Goal: Information Seeking & Learning: Learn about a topic

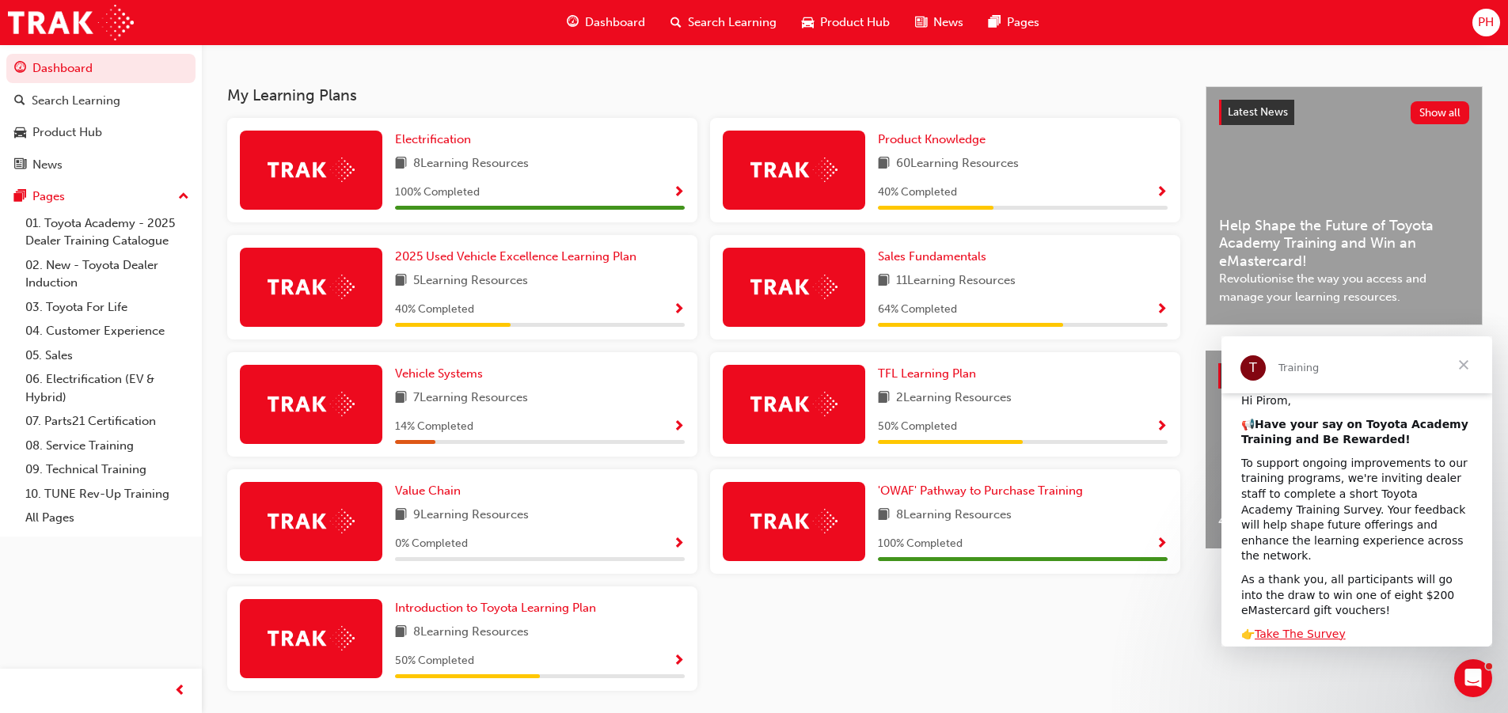
scroll to position [169, 0]
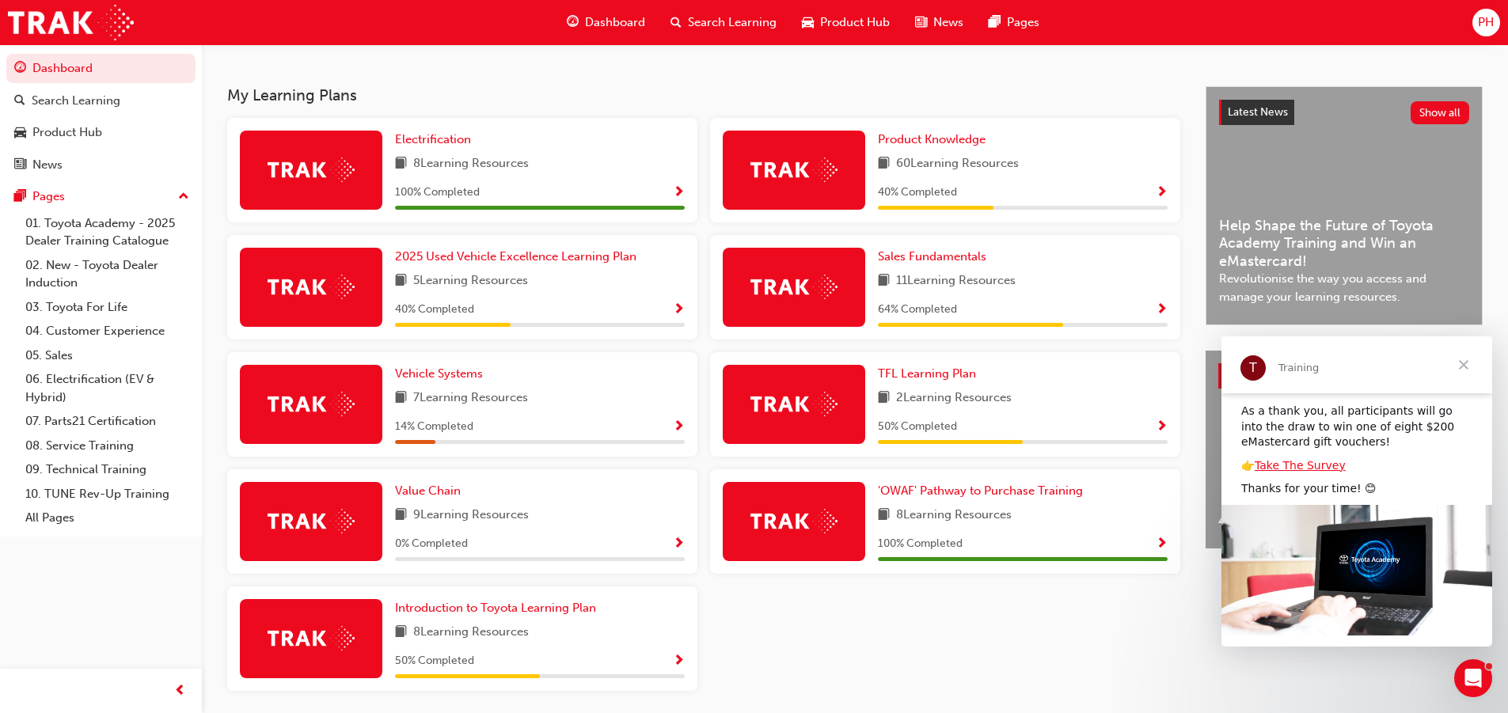
click at [1460, 360] on span "Close" at bounding box center [1464, 365] width 57 height 57
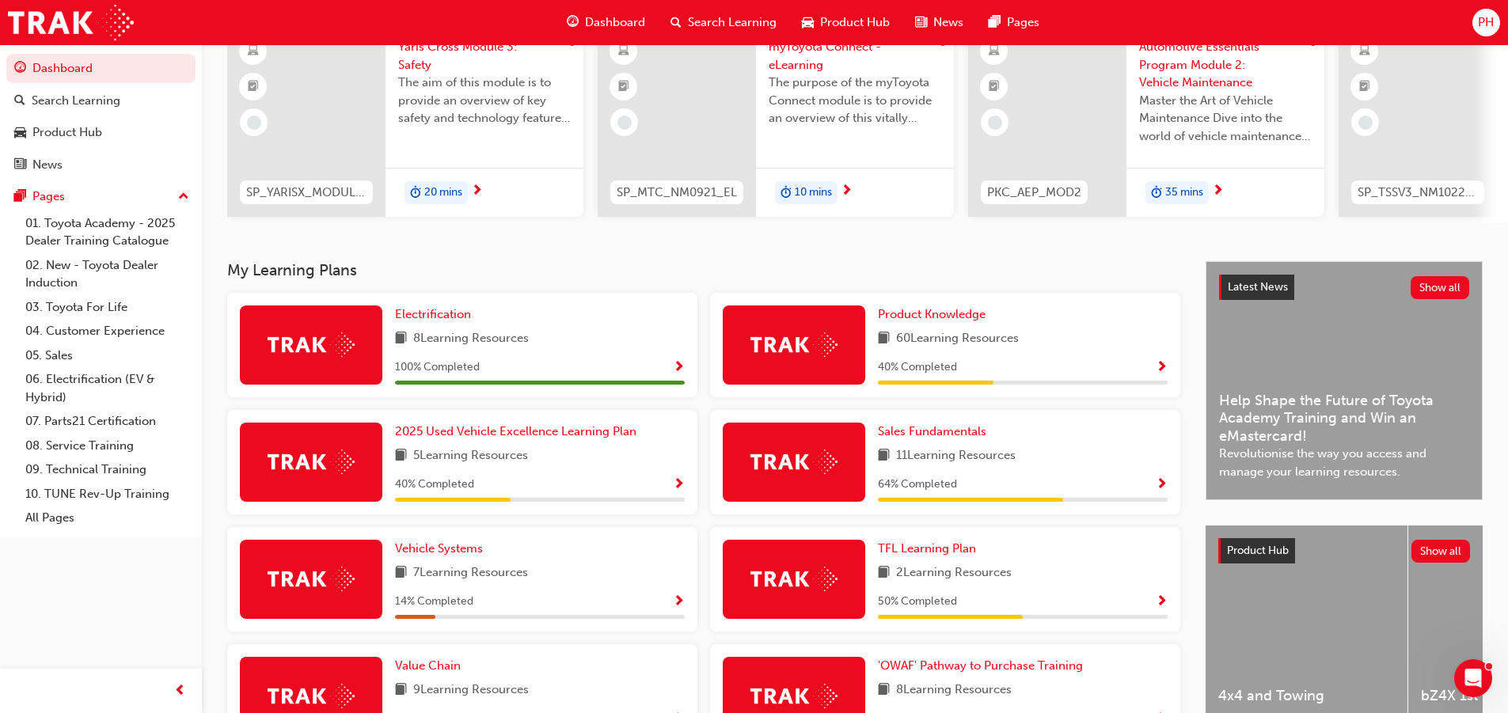
scroll to position [141, 0]
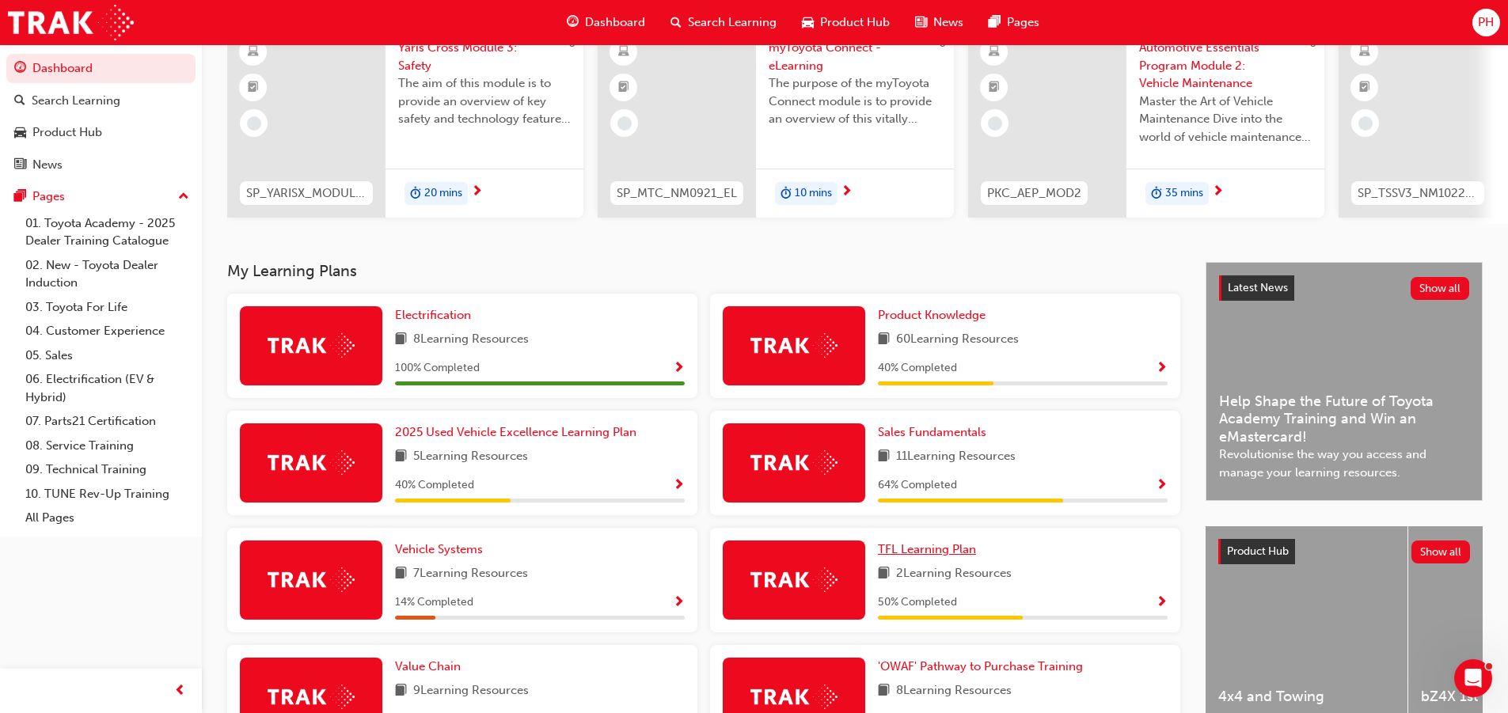
click at [934, 554] on span "TFL Learning Plan" at bounding box center [927, 549] width 98 height 14
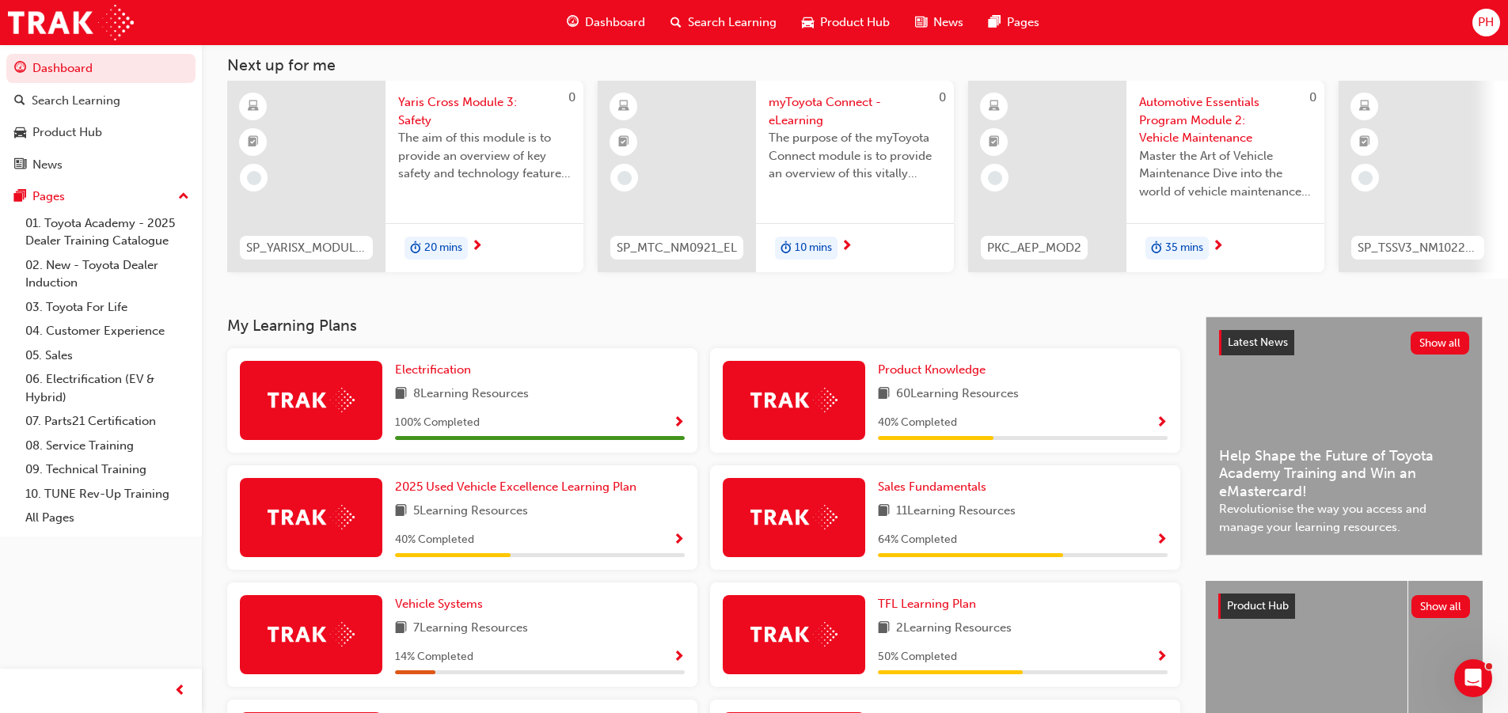
scroll to position [79, 0]
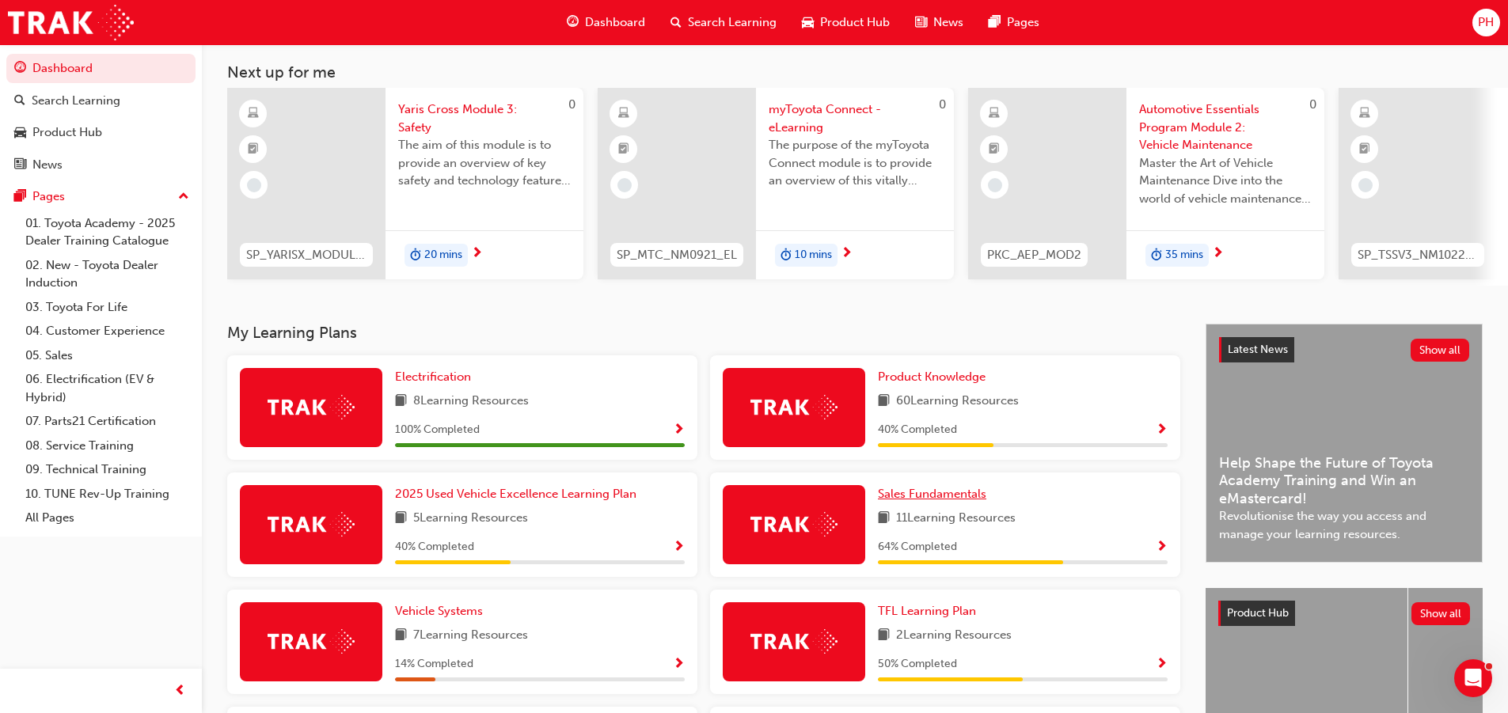
click at [959, 495] on span "Sales Fundamentals" at bounding box center [932, 494] width 108 height 14
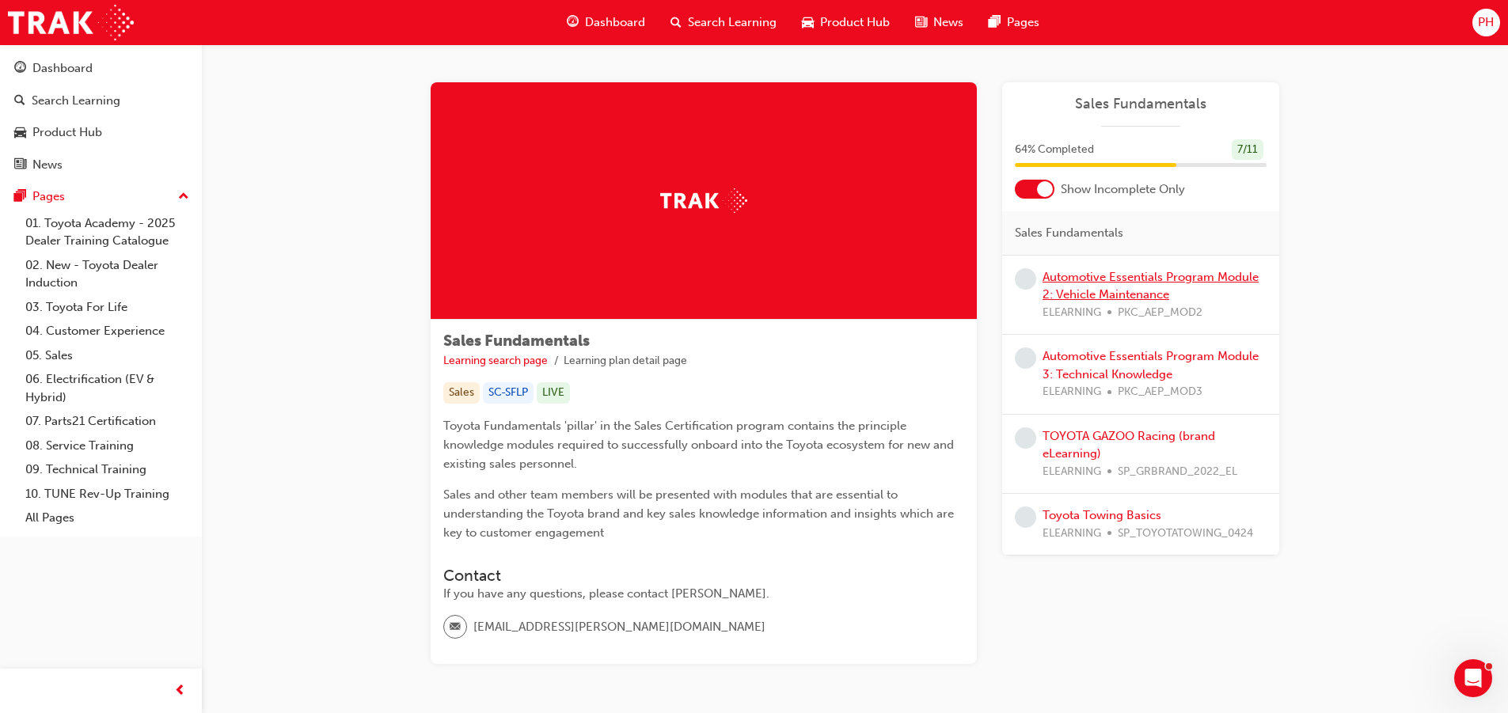
click at [1102, 277] on link "Automotive Essentials Program Module 2: Vehicle Maintenance" at bounding box center [1151, 286] width 216 height 32
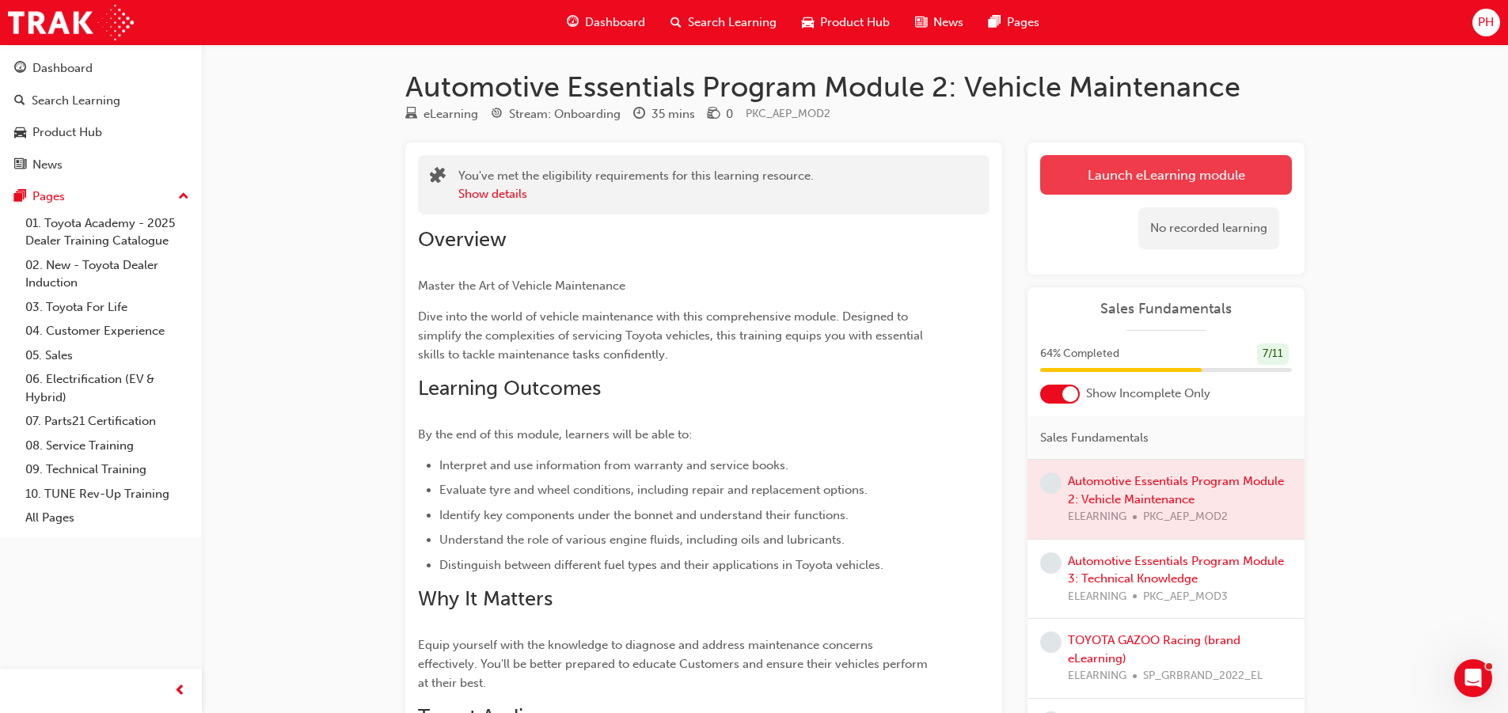
click at [1085, 172] on link "Launch eLearning module" at bounding box center [1166, 175] width 252 height 40
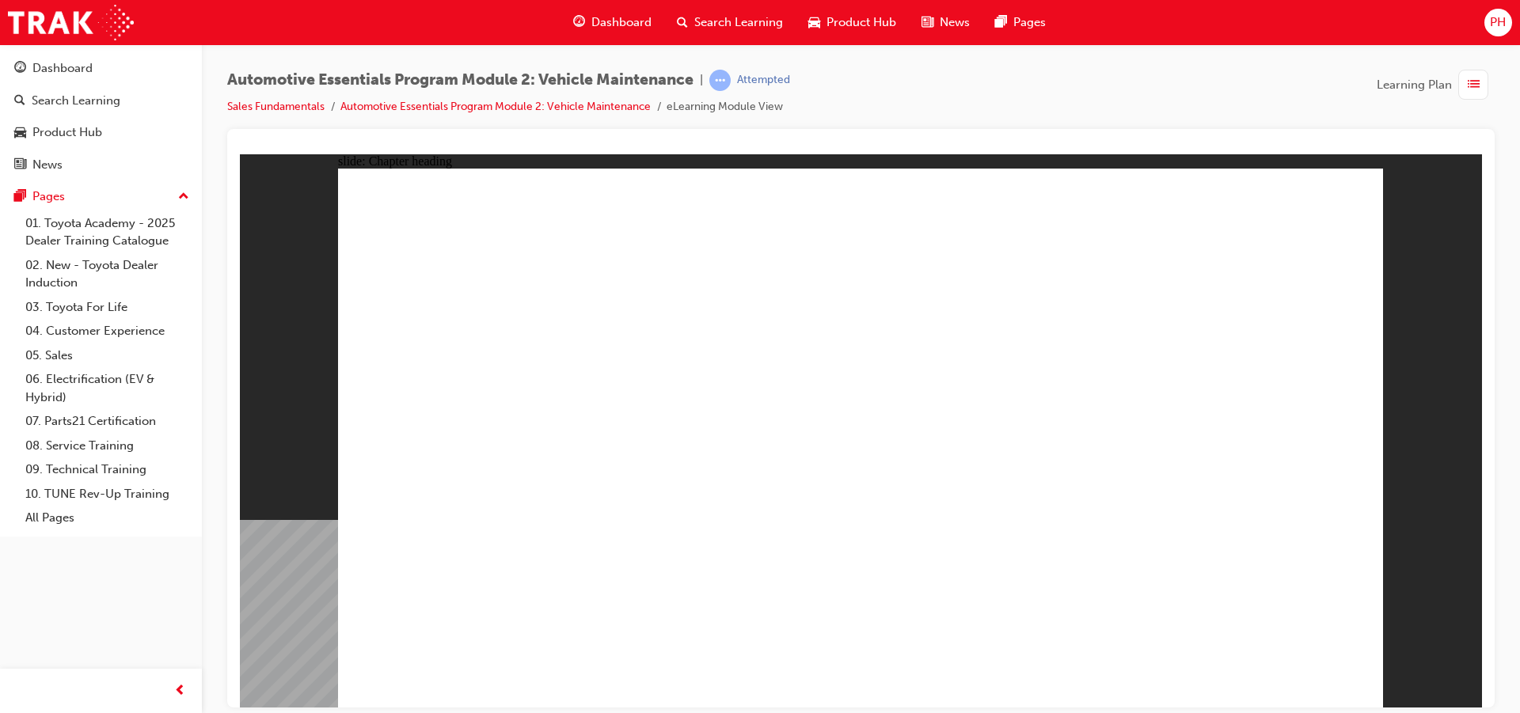
drag, startPoint x: 1341, startPoint y: 185, endPoint x: 1337, endPoint y: 207, distance: 22.7
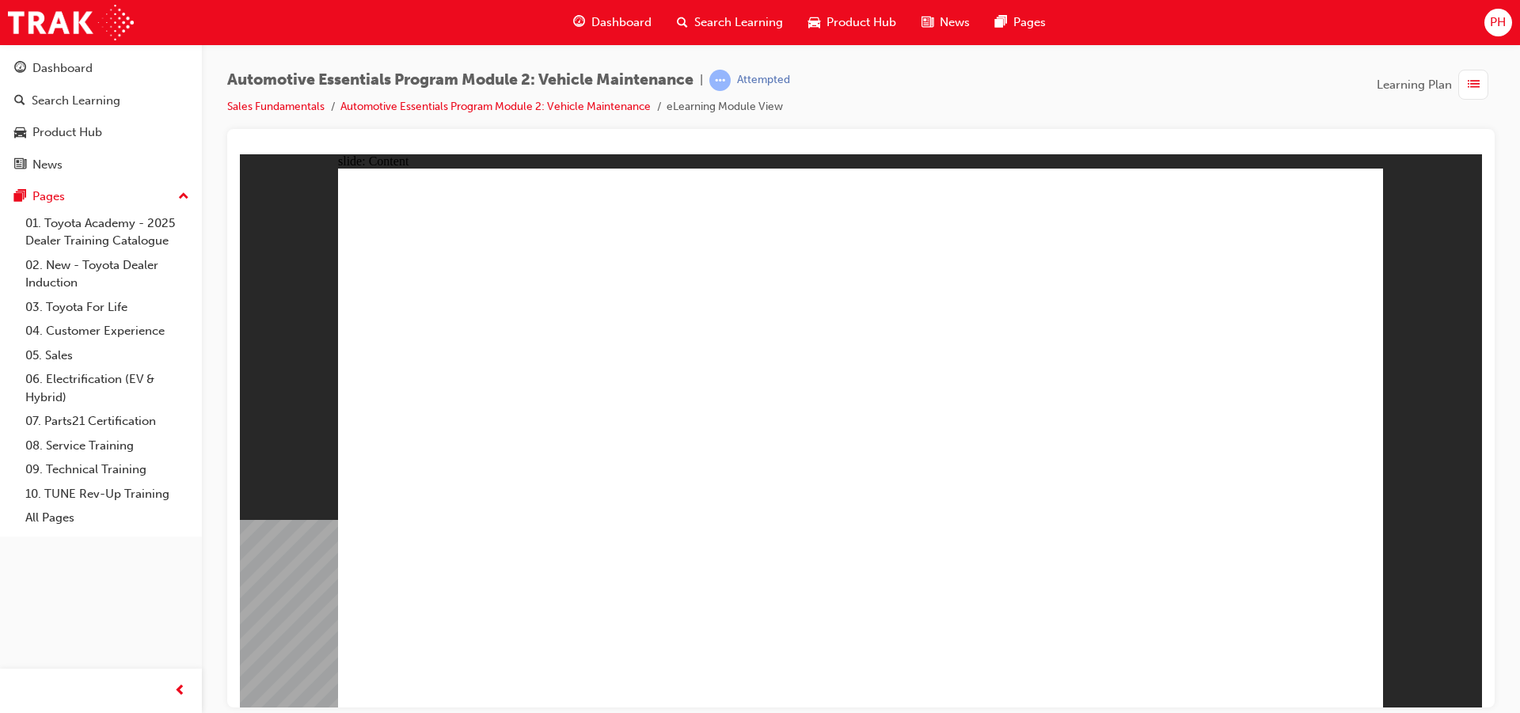
drag, startPoint x: 1359, startPoint y: 209, endPoint x: 1342, endPoint y: 200, distance: 18.8
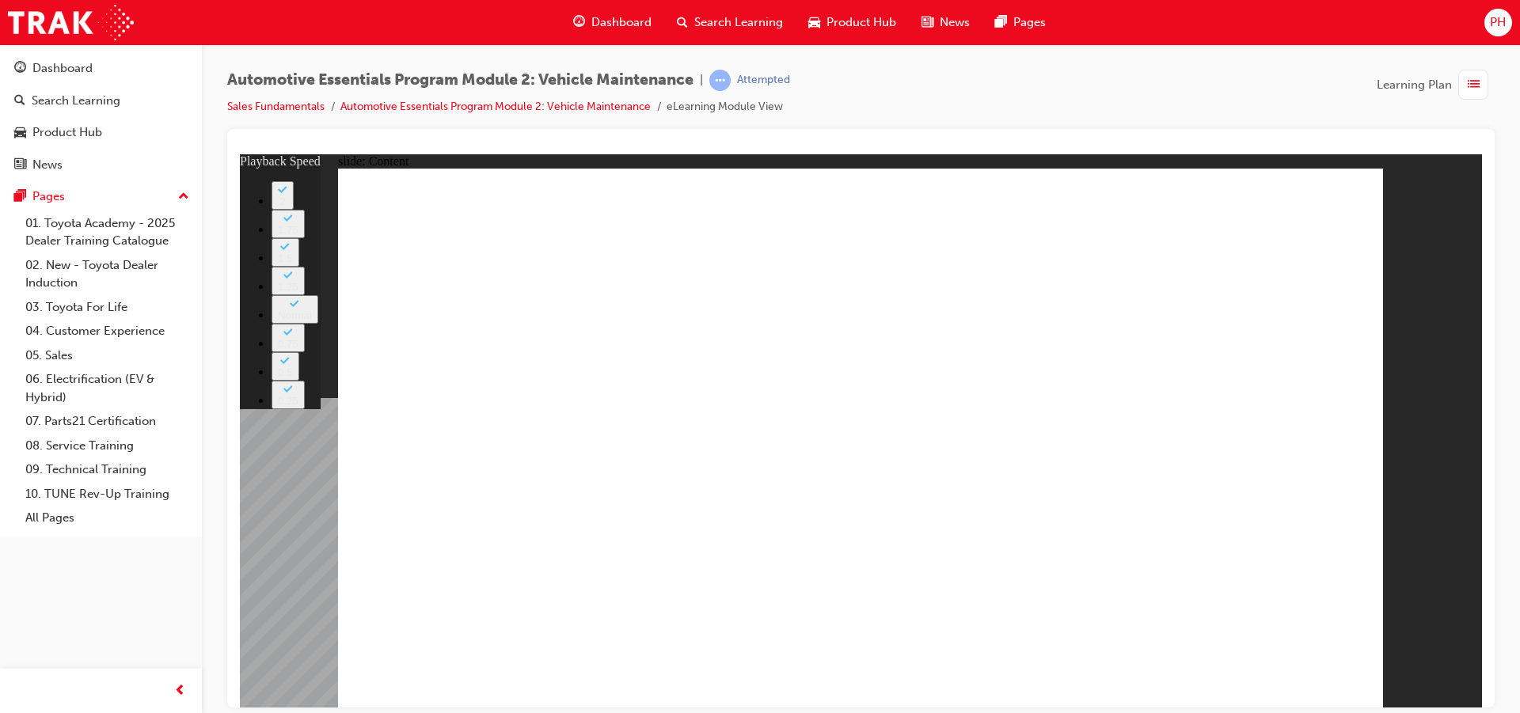
type input "1"
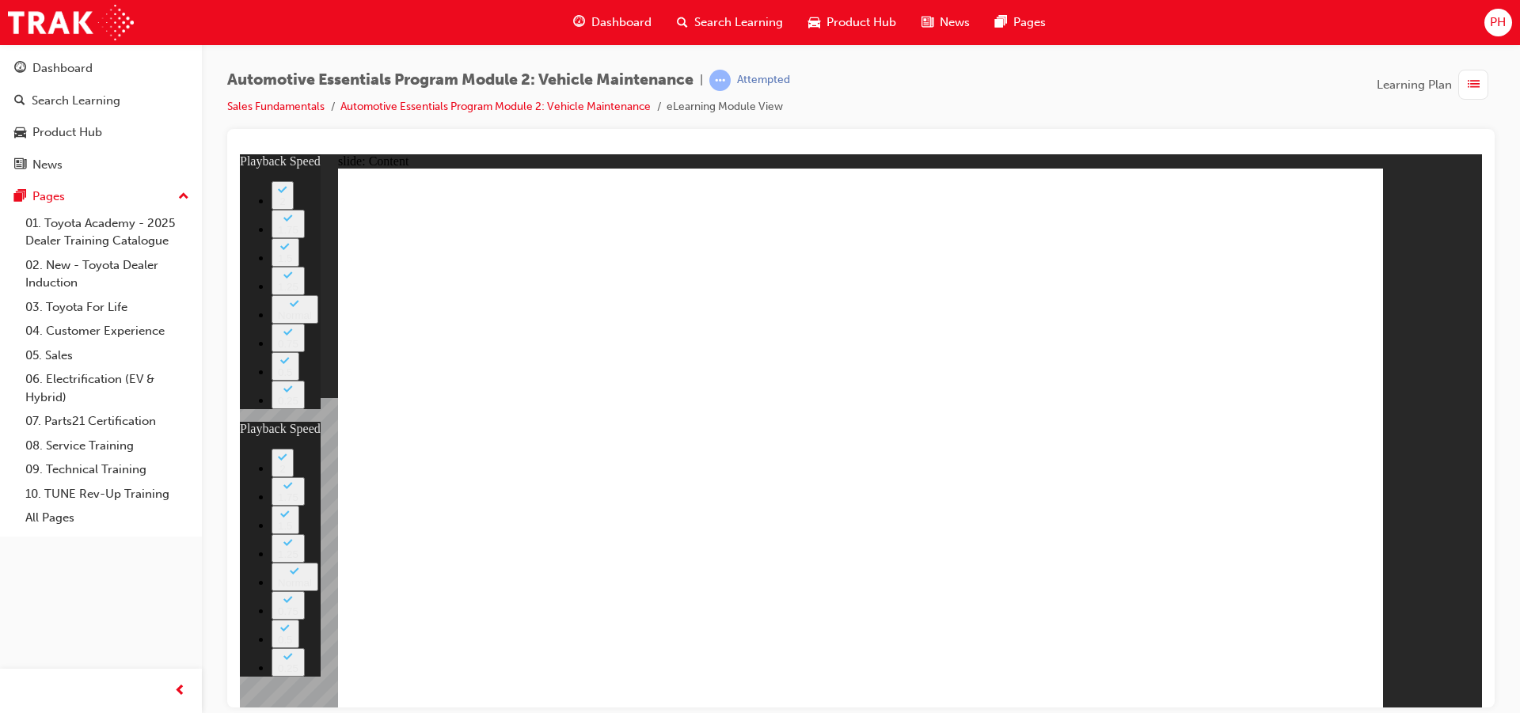
type input "2"
type input "1"
type input "2"
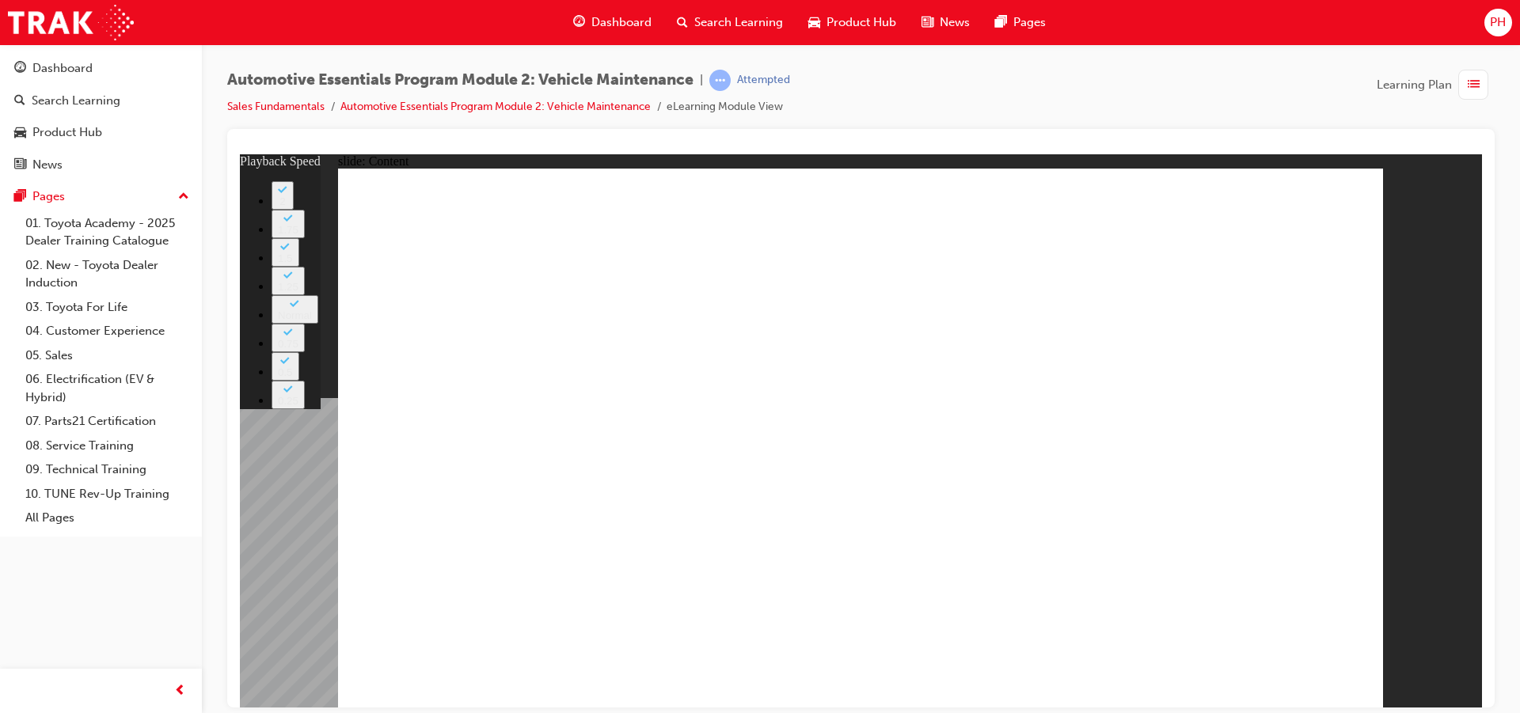
type input "5"
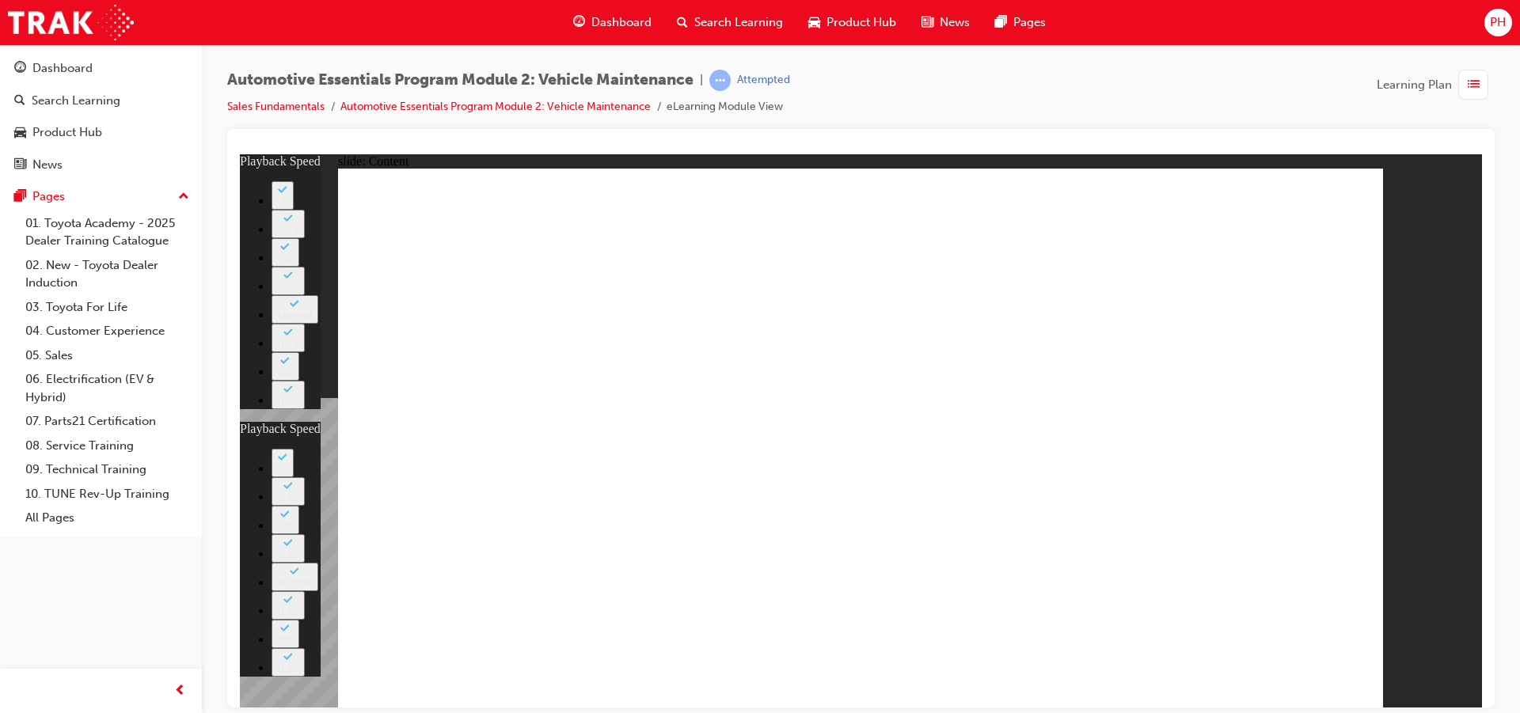
type input "22"
type input "5"
type input "22"
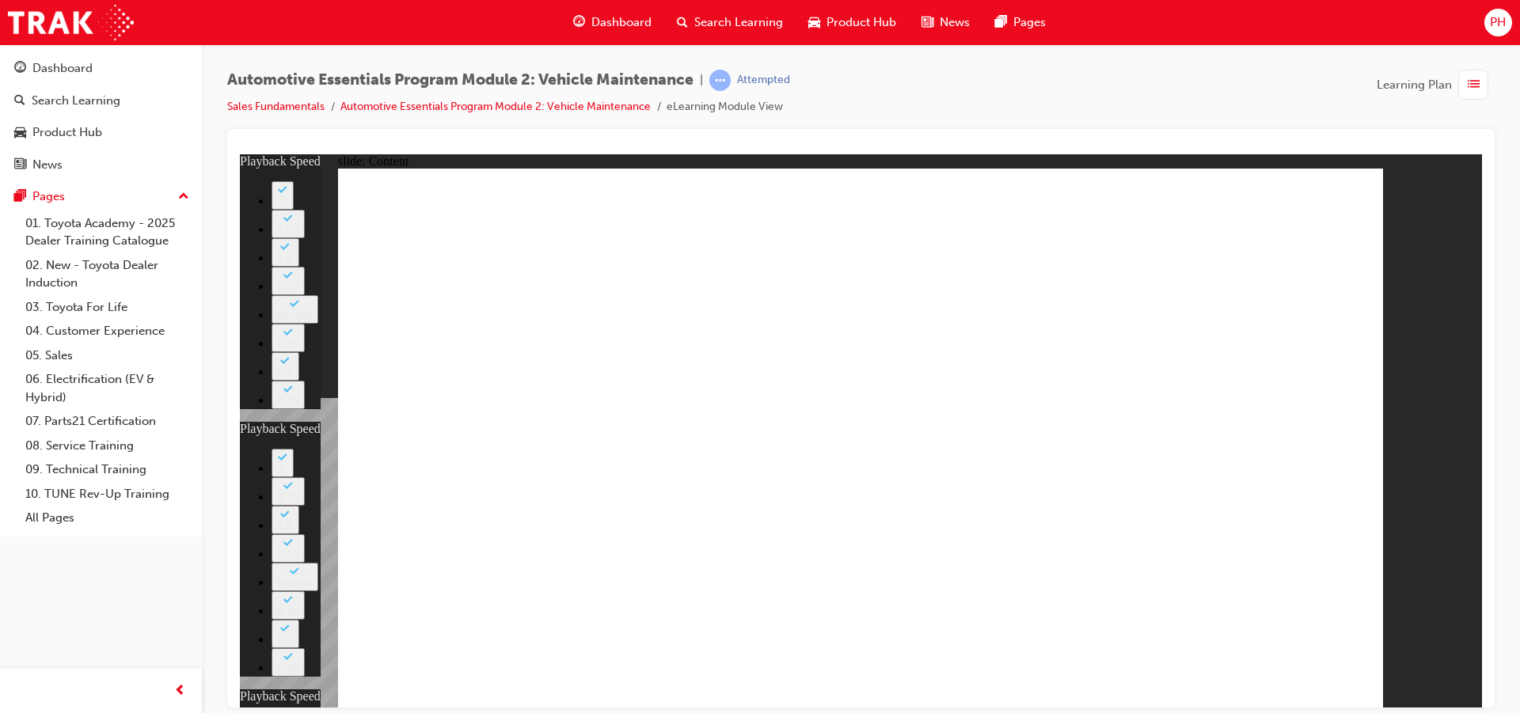
type input "12"
drag, startPoint x: 1143, startPoint y: 478, endPoint x: 1090, endPoint y: 489, distance: 53.3
type input "5"
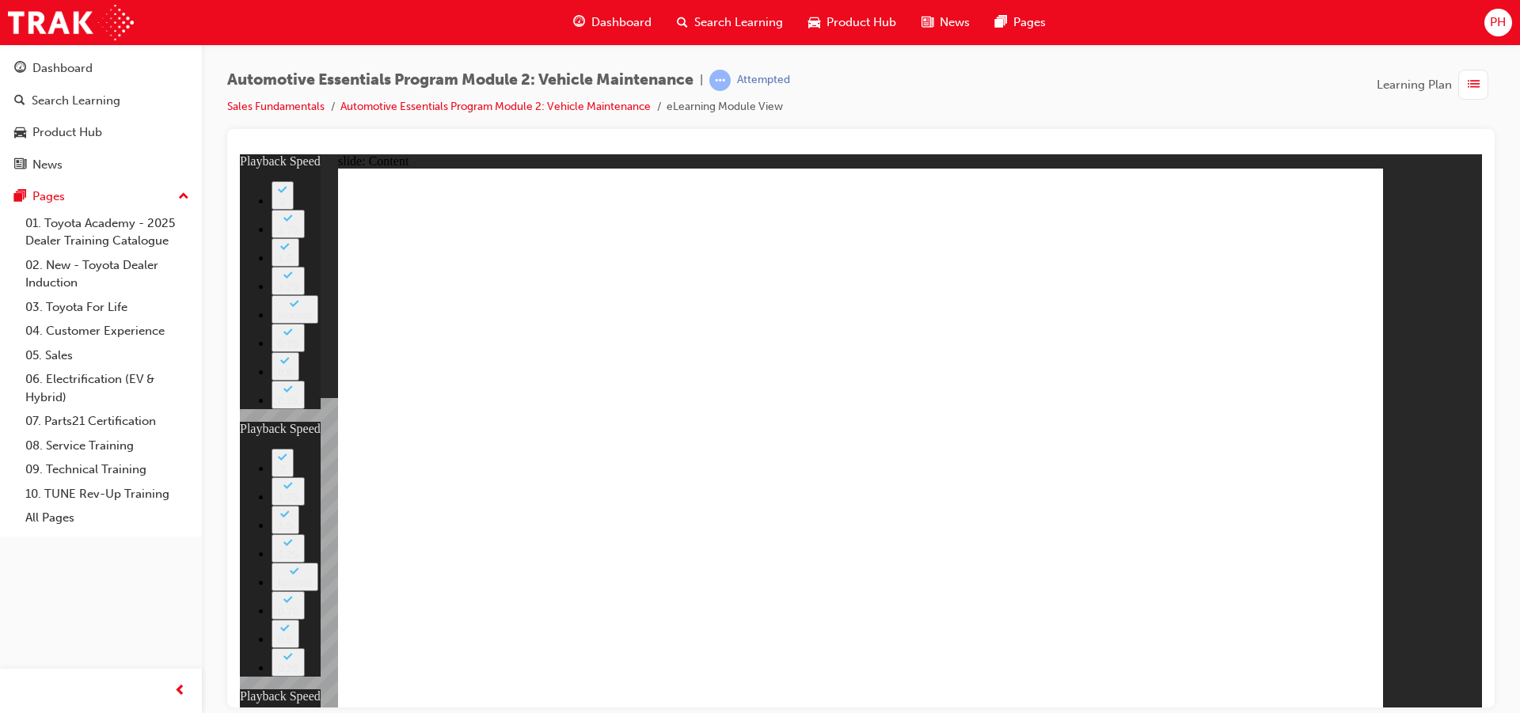
type input "22"
type input "12"
type input "56"
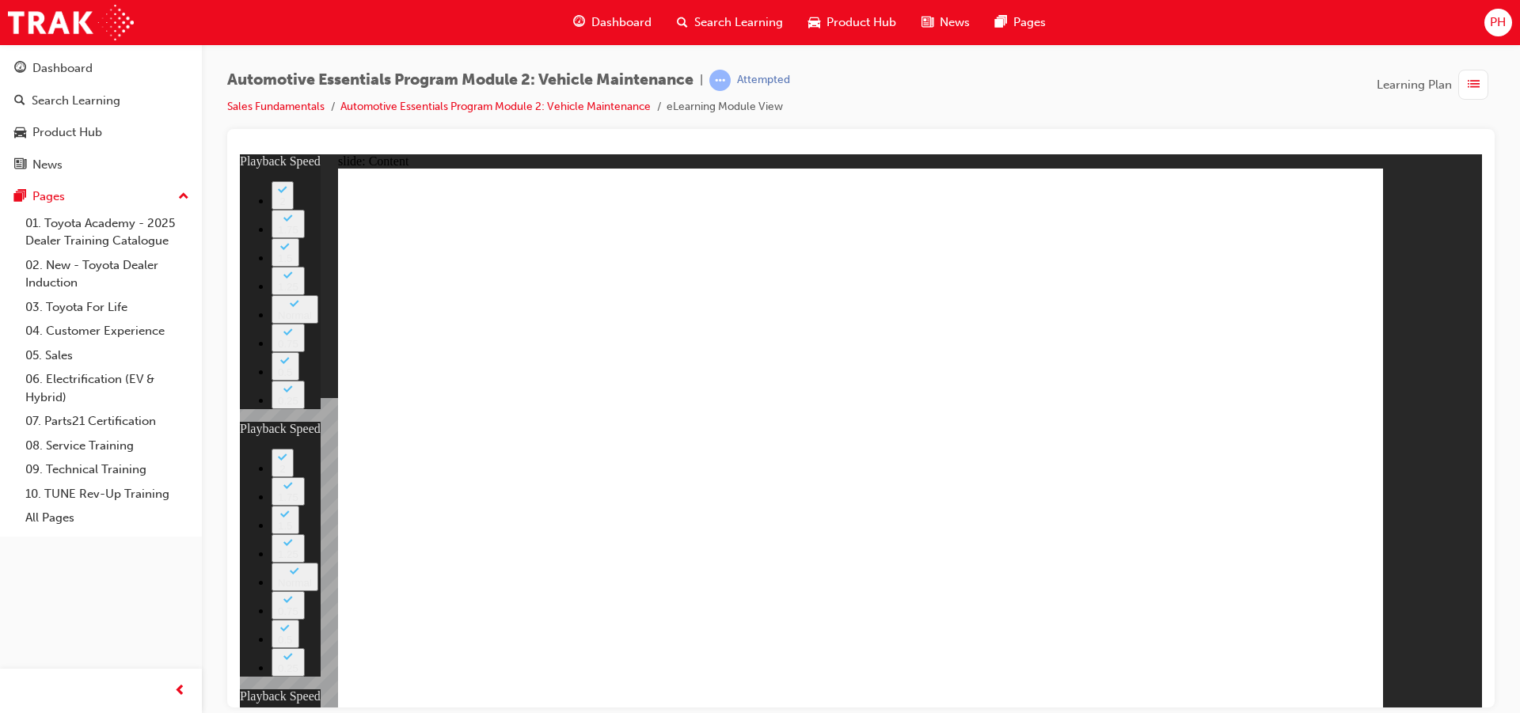
type input "5"
type input "22"
type input "12"
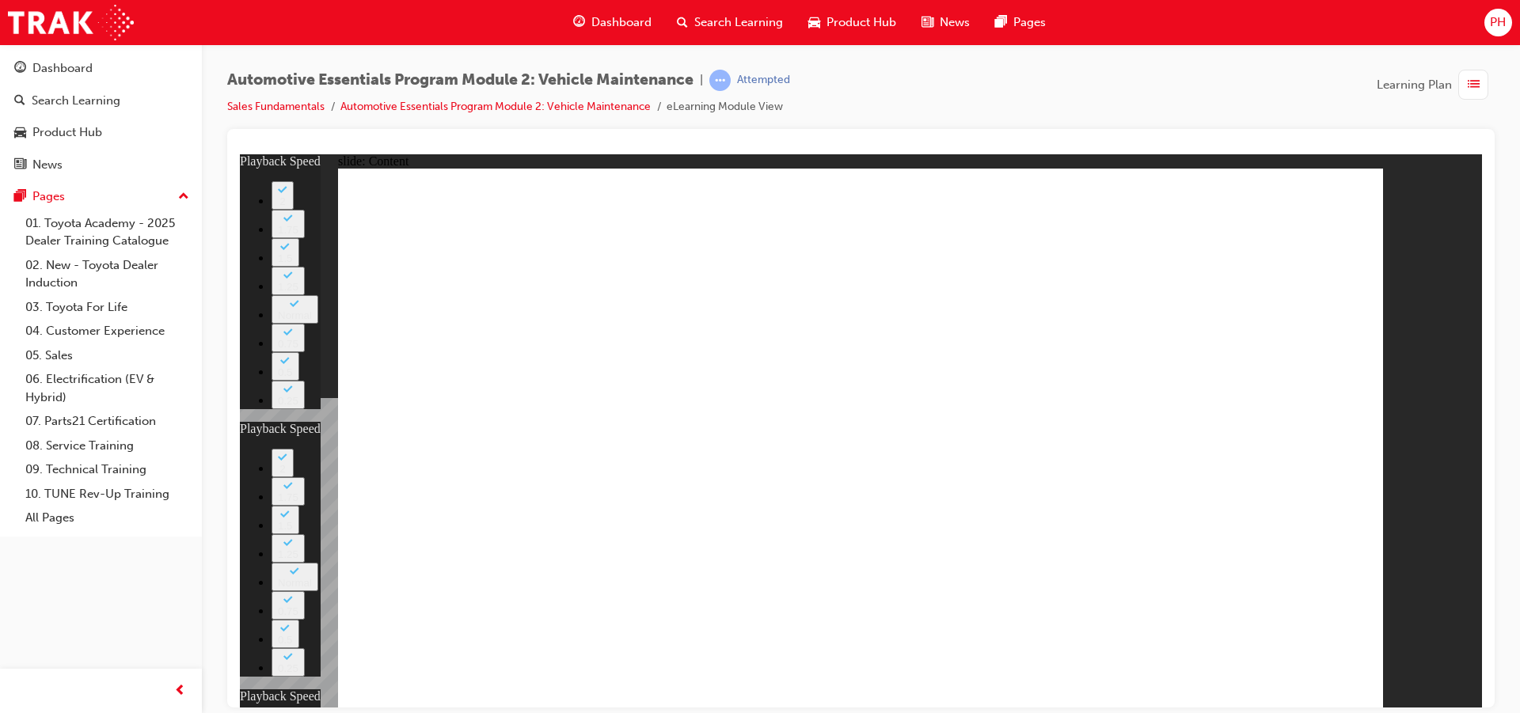
type input "13"
drag, startPoint x: 1231, startPoint y: 295, endPoint x: 1212, endPoint y: 291, distance: 19.4
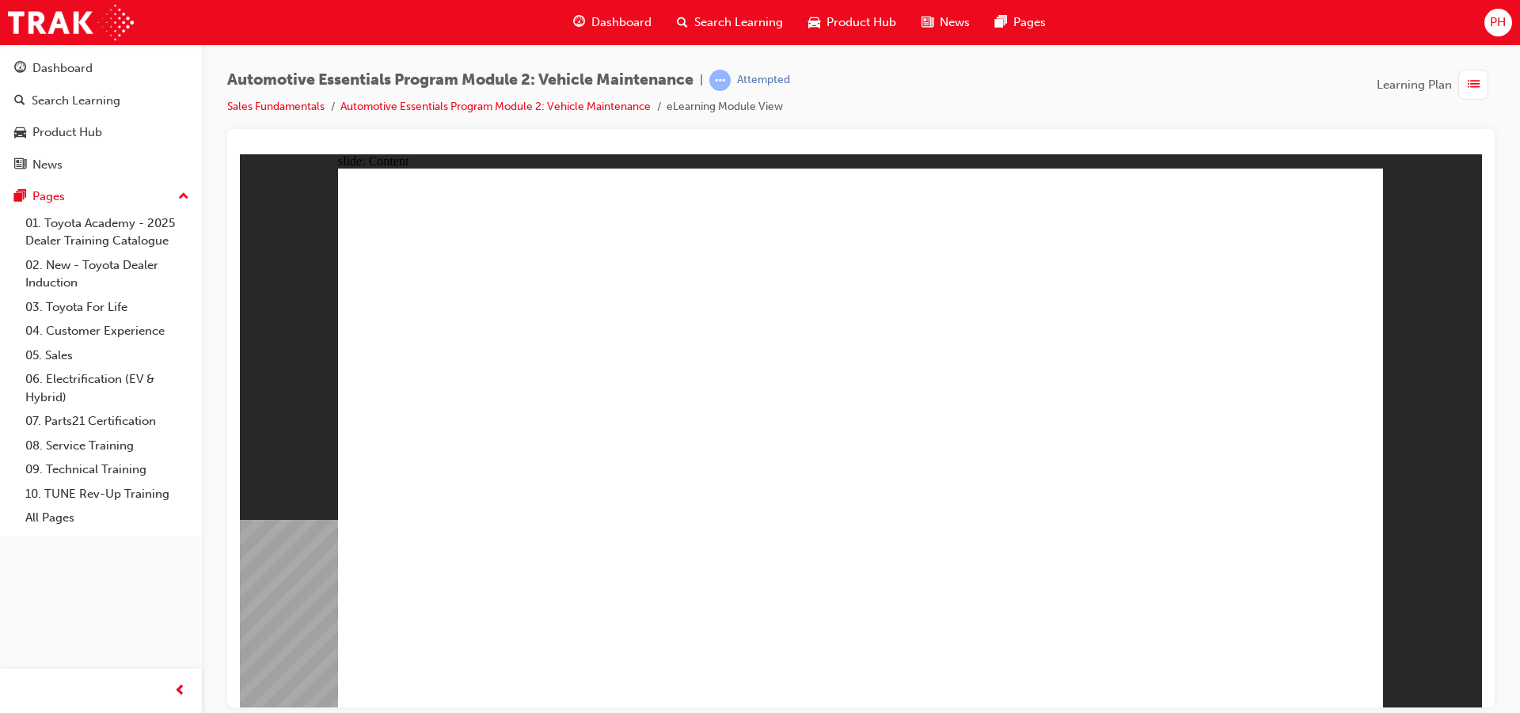
radio input "true"
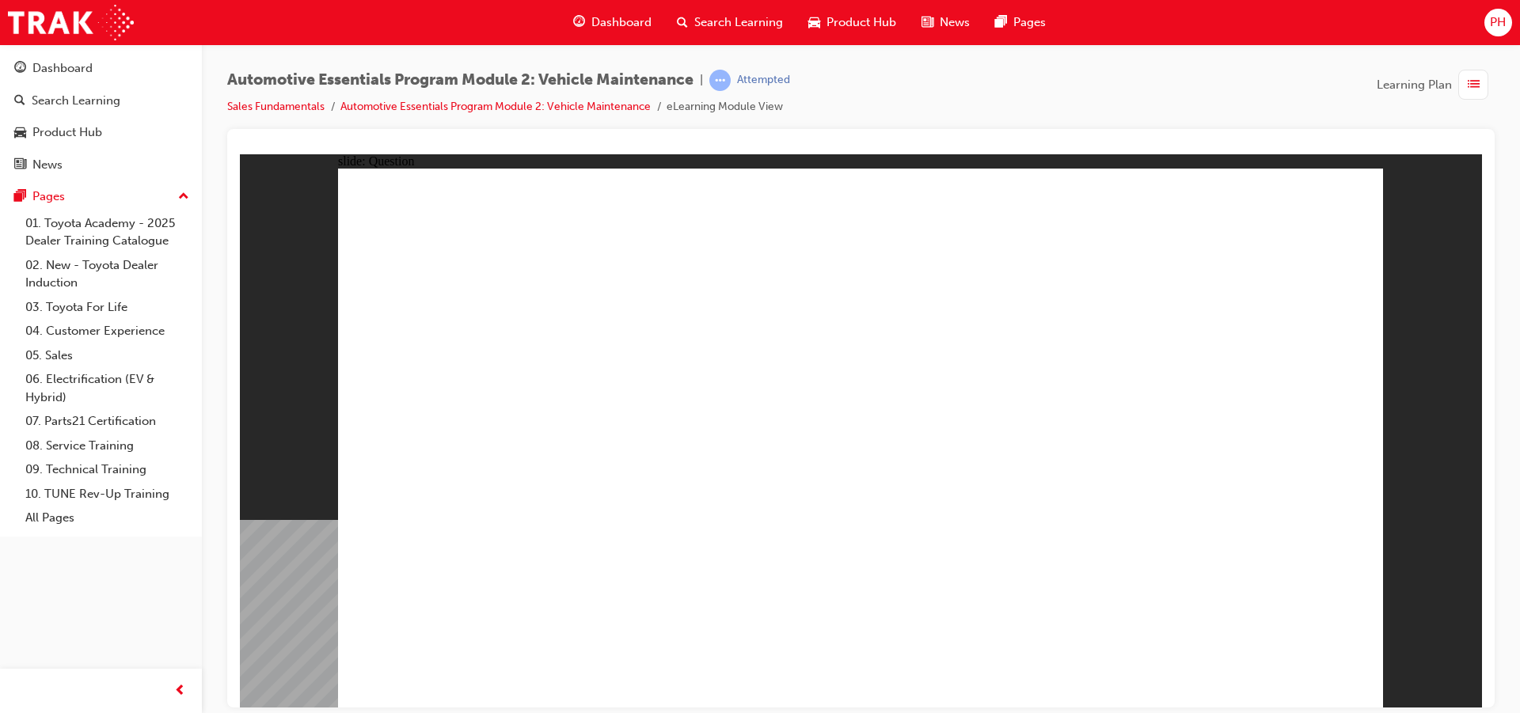
radio input "true"
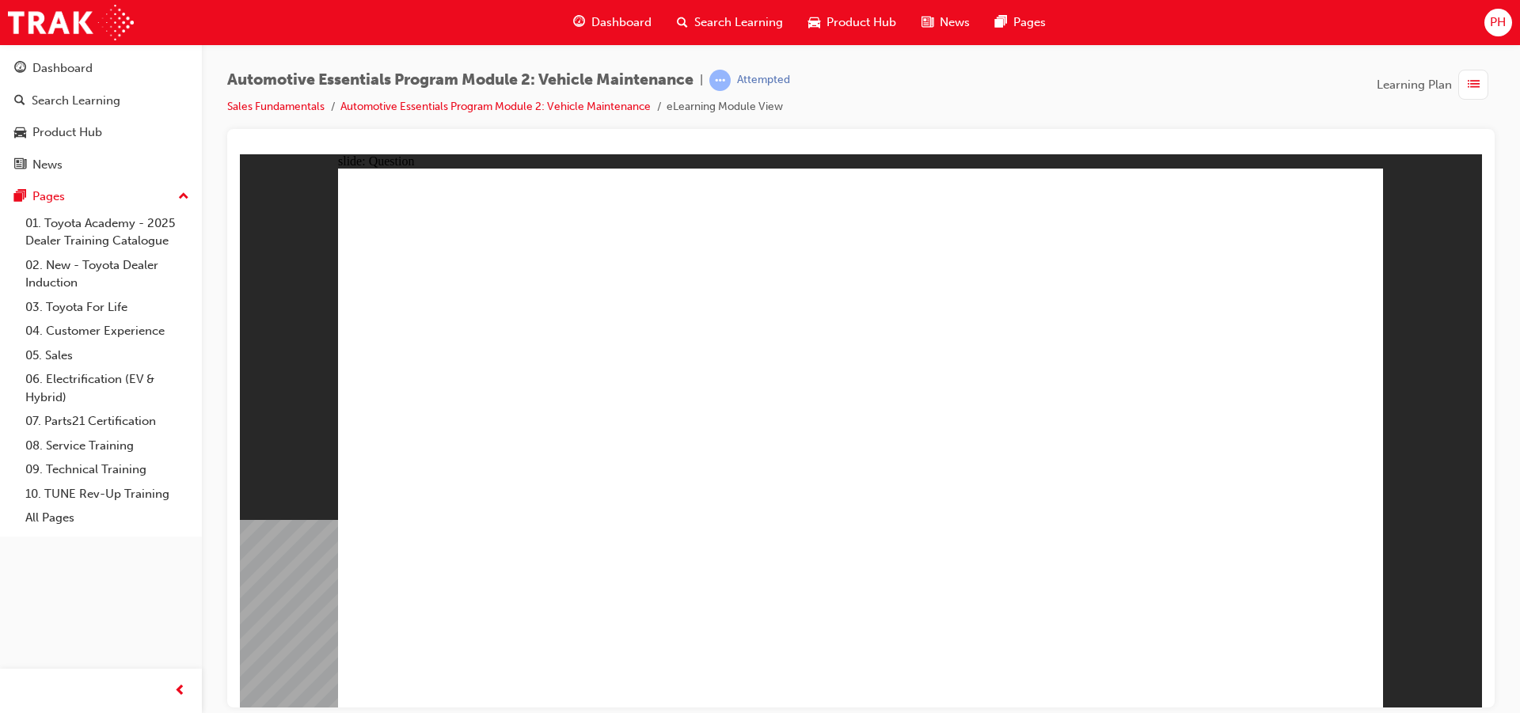
radio input "true"
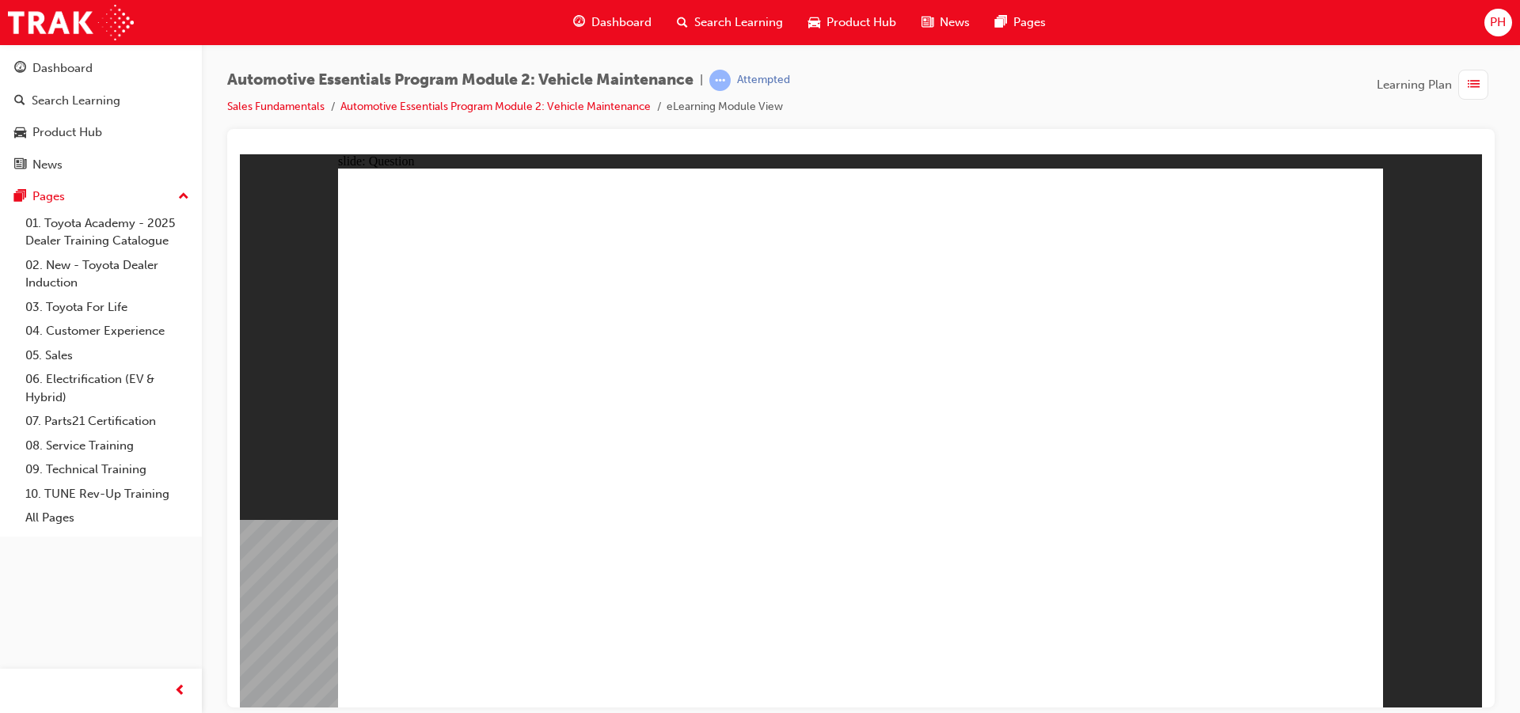
radio input "true"
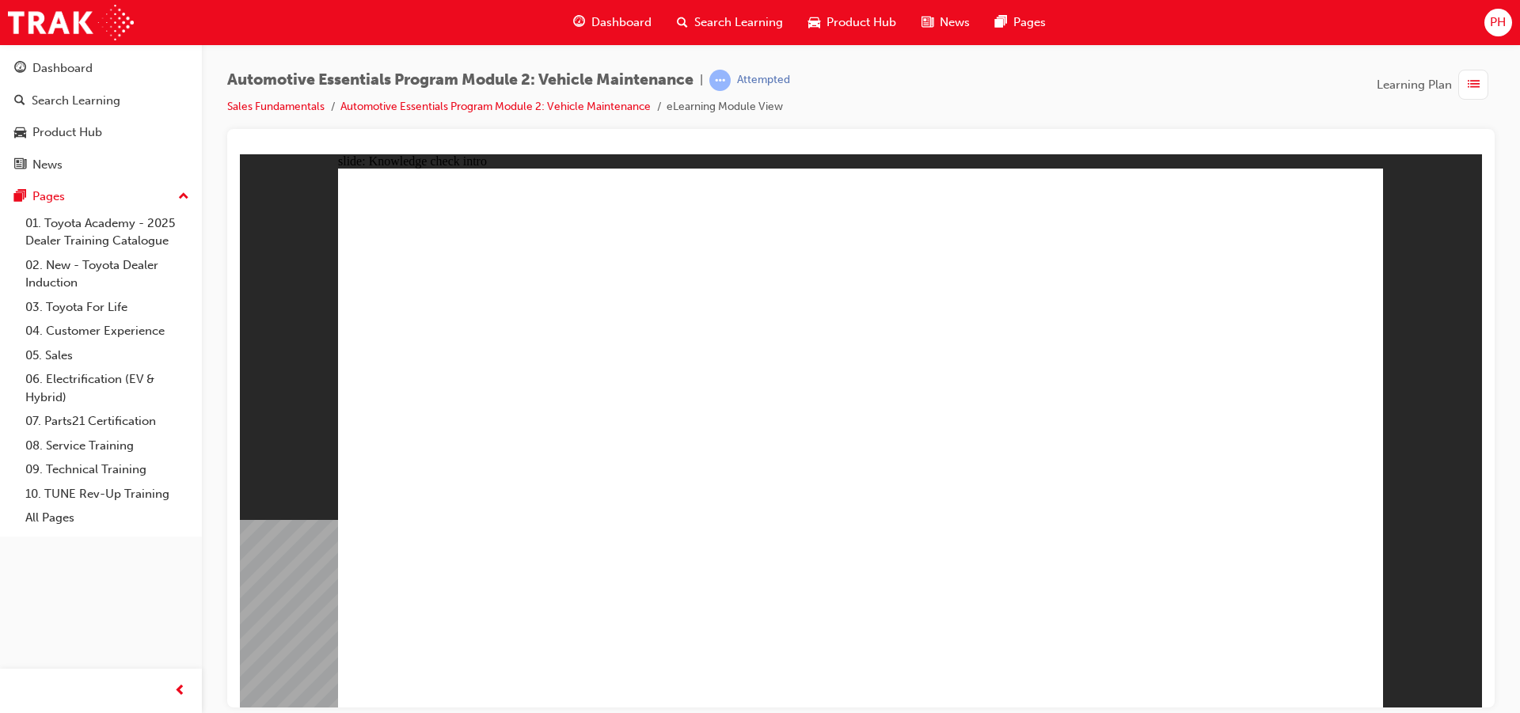
radio input "true"
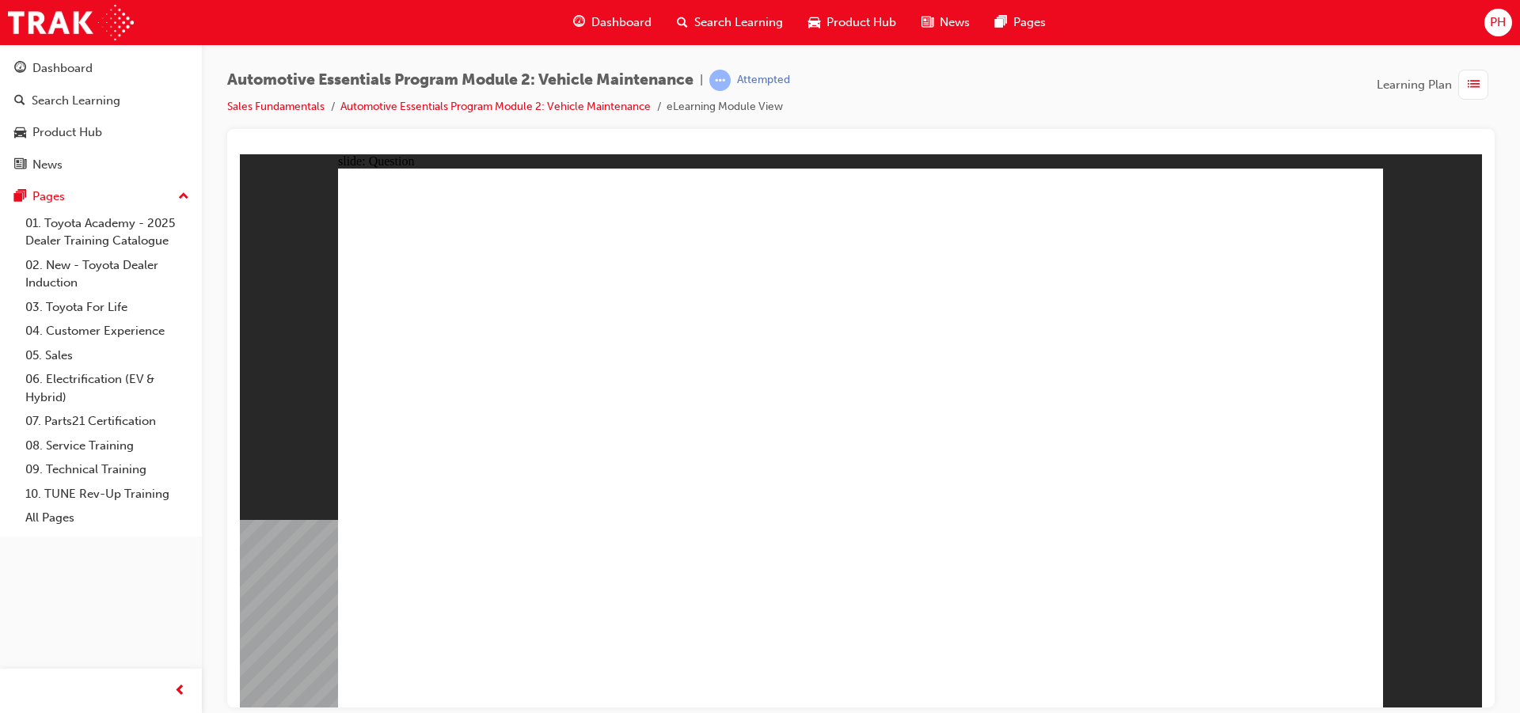
radio input "true"
